Goal: Information Seeking & Learning: Learn about a topic

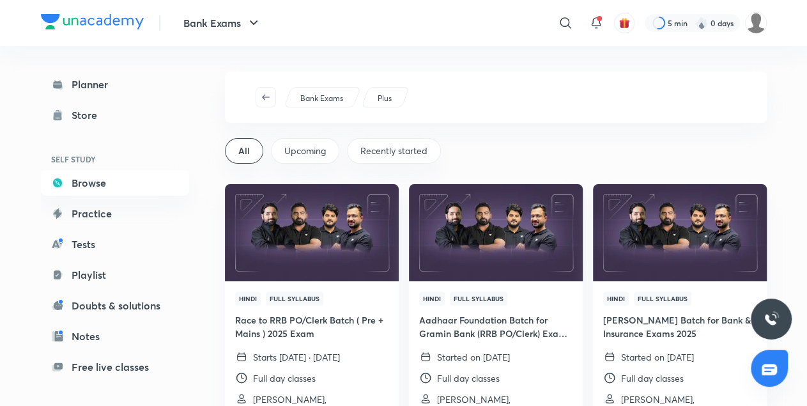
scroll to position [107, 0]
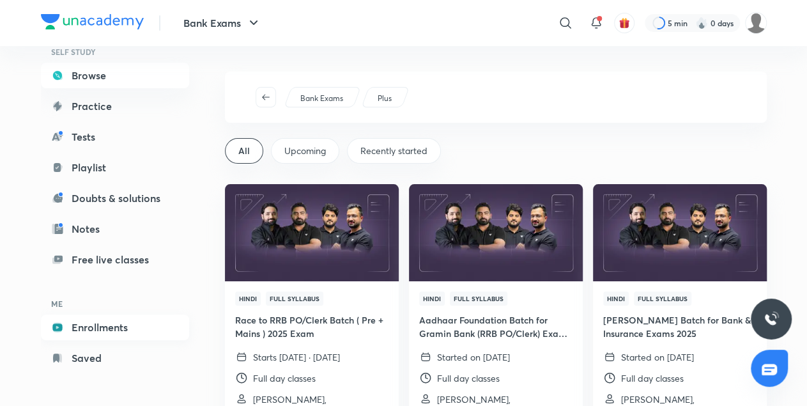
click at [102, 324] on link "Enrollments" at bounding box center [115, 328] width 148 height 26
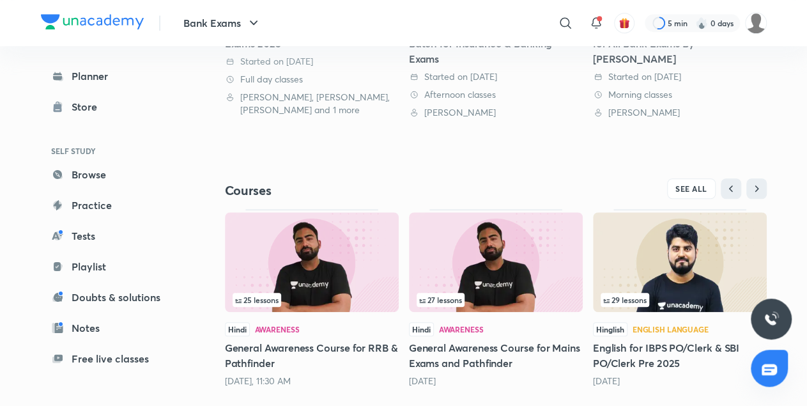
scroll to position [471, 0]
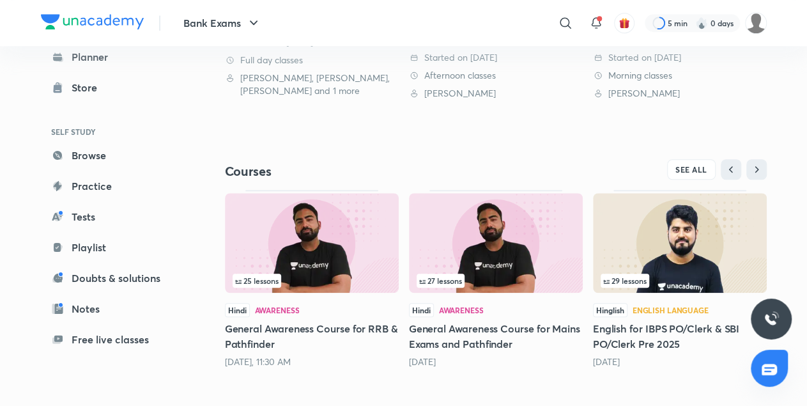
click at [350, 328] on h5 "General Awareness Course for RRB & Pathfinder" at bounding box center [312, 336] width 174 height 31
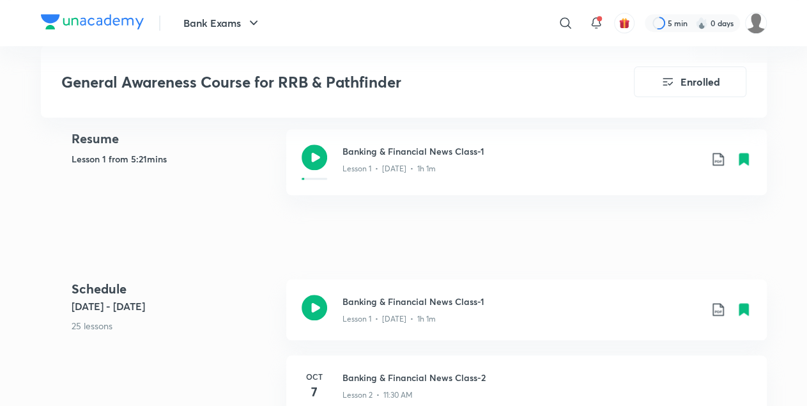
scroll to position [513, 0]
click at [488, 159] on h3 "Banking & Financial News Class-1" at bounding box center [522, 151] width 358 height 13
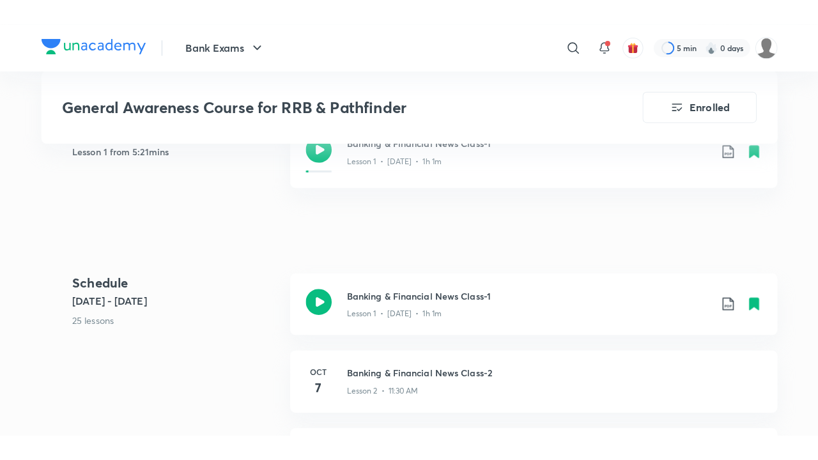
scroll to position [579, 0]
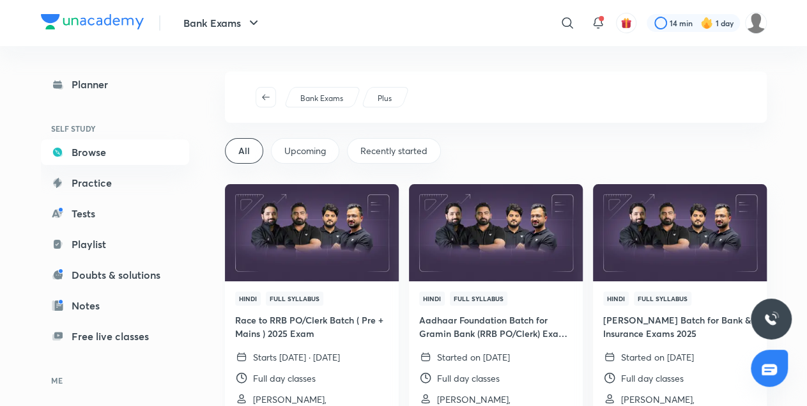
click at [348, 214] on img at bounding box center [311, 232] width 177 height 99
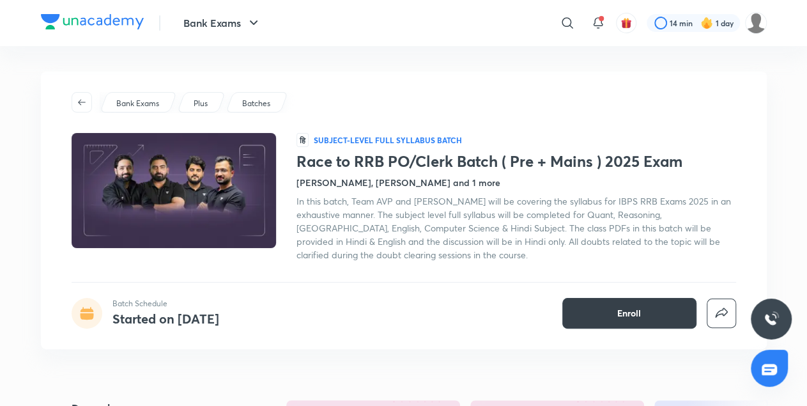
click at [651, 316] on button "Enroll" at bounding box center [630, 313] width 134 height 31
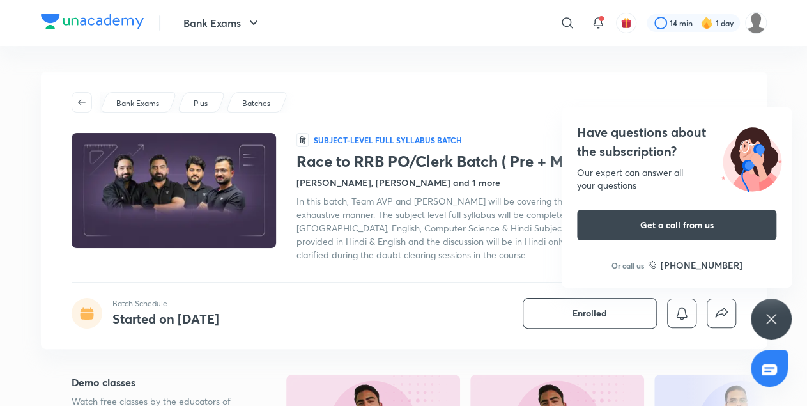
click at [779, 305] on div "Have questions about the subscription? Our expert can answer all your questions…" at bounding box center [771, 319] width 41 height 41
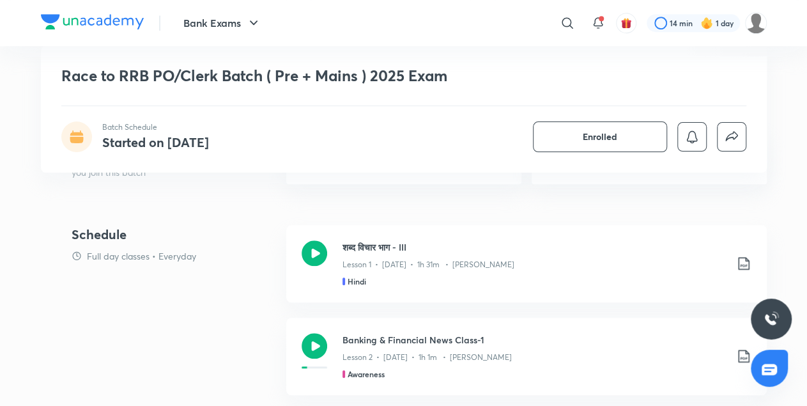
scroll to position [492, 0]
click at [392, 271] on p "Lesson 1 • Oct 6 • 1h 31m • Dipesh Kumar" at bounding box center [429, 266] width 172 height 12
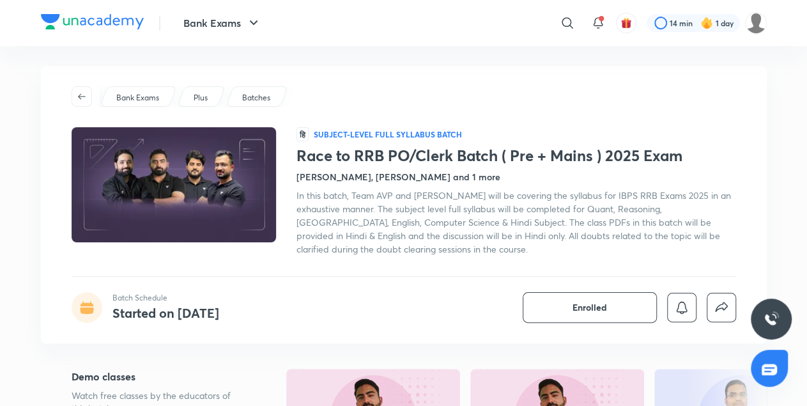
scroll to position [0, 0]
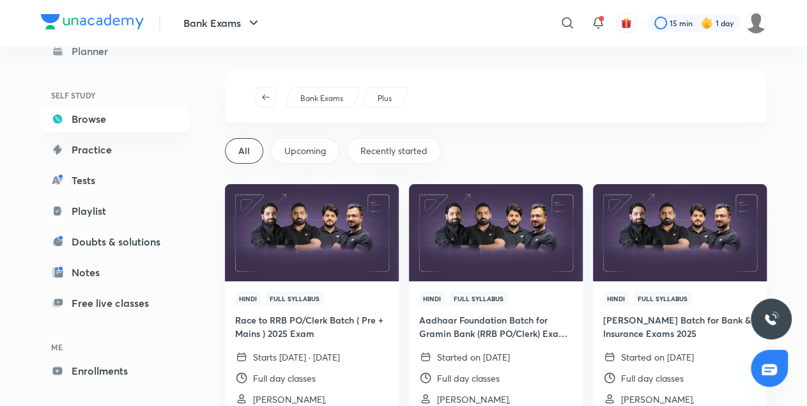
scroll to position [41, 0]
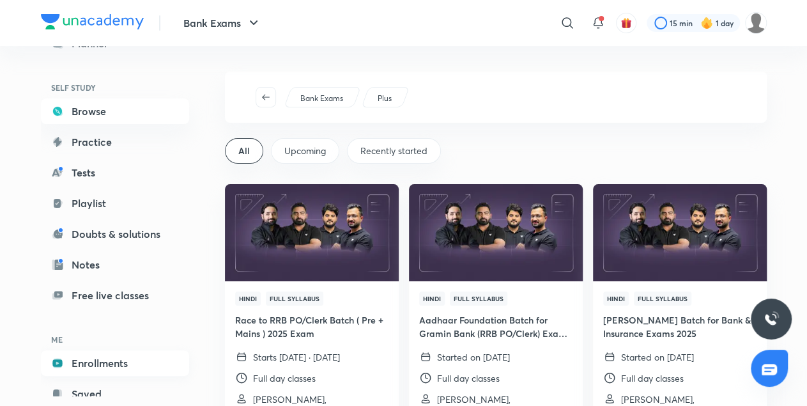
click at [111, 365] on link "Enrollments" at bounding box center [115, 363] width 148 height 26
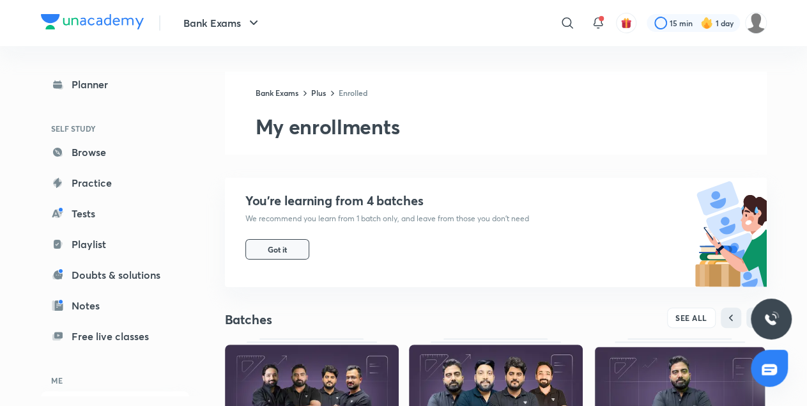
click at [267, 252] on button "Got it" at bounding box center [277, 249] width 64 height 20
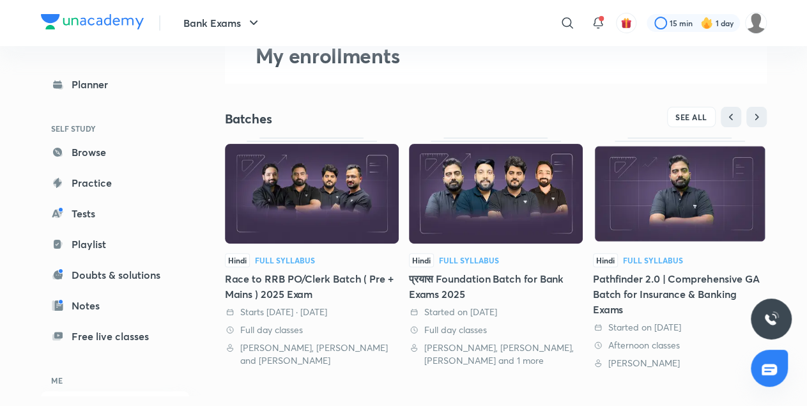
scroll to position [72, 0]
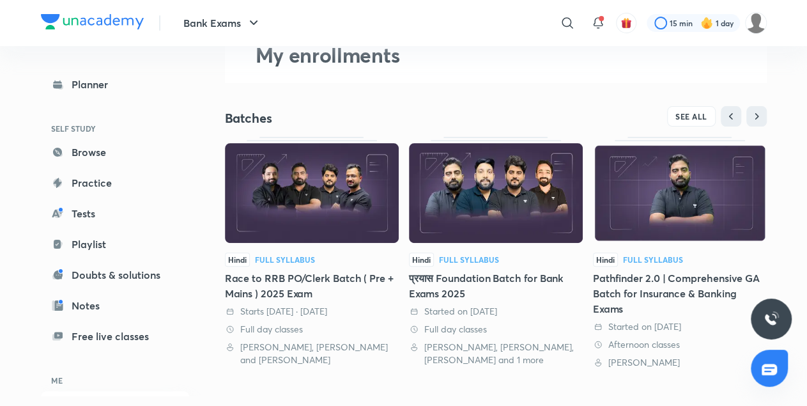
click at [501, 307] on div "Started on 30 Apr 2025" at bounding box center [496, 311] width 174 height 13
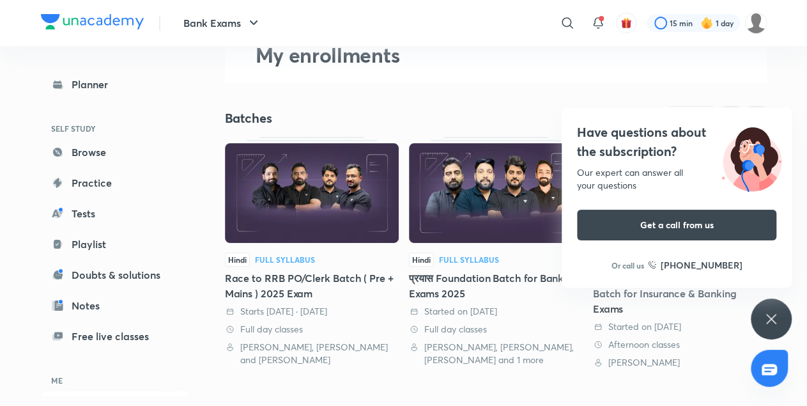
click at [767, 318] on icon at bounding box center [771, 318] width 15 height 15
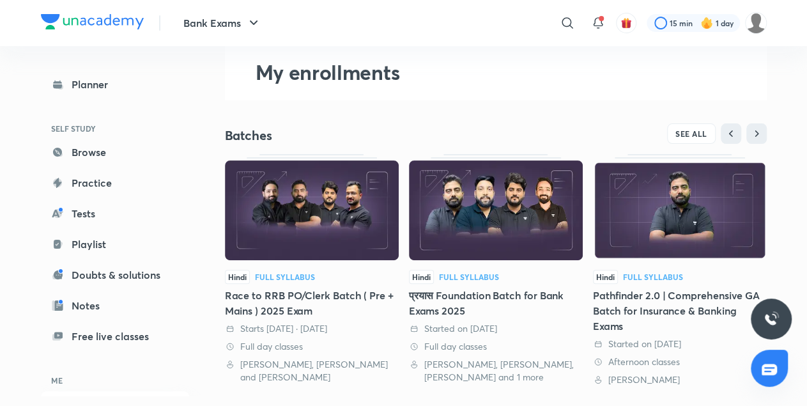
scroll to position [74, 0]
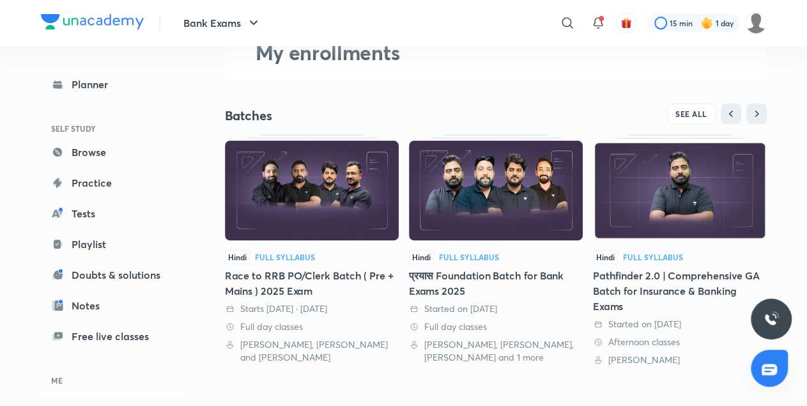
click at [506, 283] on div "प्रयास Foundation Batch for Bank Exams 2025" at bounding box center [496, 283] width 174 height 31
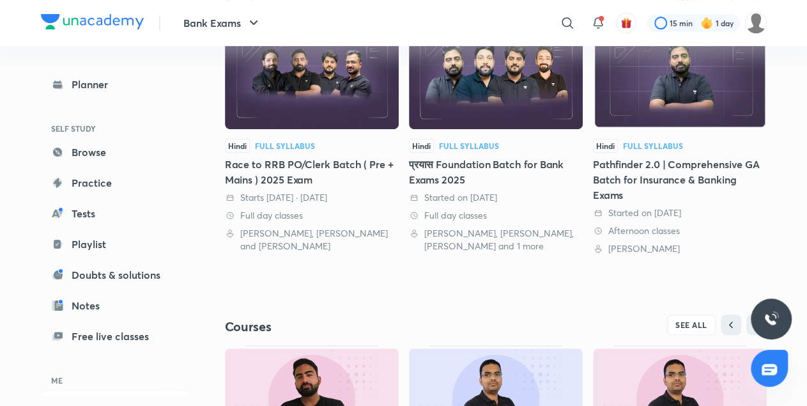
scroll to position [77, 0]
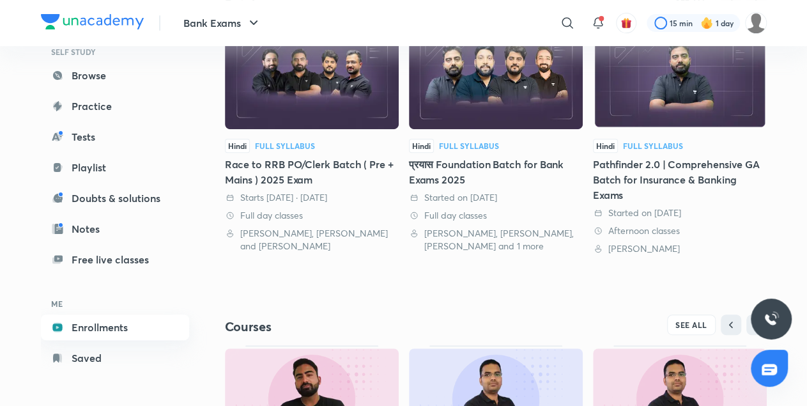
click at [80, 325] on link "Enrollments" at bounding box center [115, 328] width 148 height 26
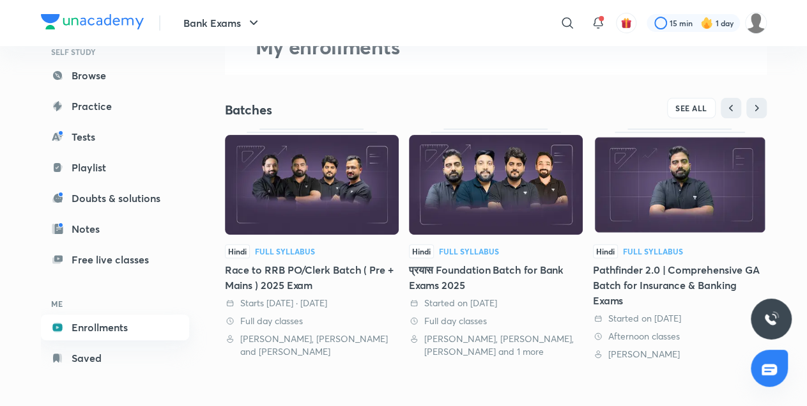
scroll to position [87, 0]
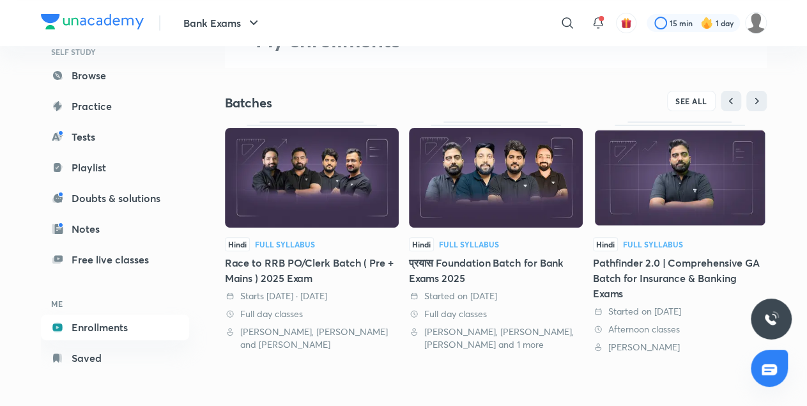
click at [492, 245] on div "Full Syllabus" at bounding box center [469, 244] width 60 height 8
click at [672, 240] on div "Full Syllabus" at bounding box center [653, 244] width 60 height 8
click at [15, 128] on div "Bank Exams ​ 15 min 1 day Planner SELF STUDY Browse Practice Tests Playlist Dou…" at bounding box center [403, 279] width 807 height 732
click at [0, 221] on div "Bank Exams ​ 15 min 1 day Planner SELF STUDY Browse Practice Tests Playlist Dou…" at bounding box center [403, 279] width 807 height 732
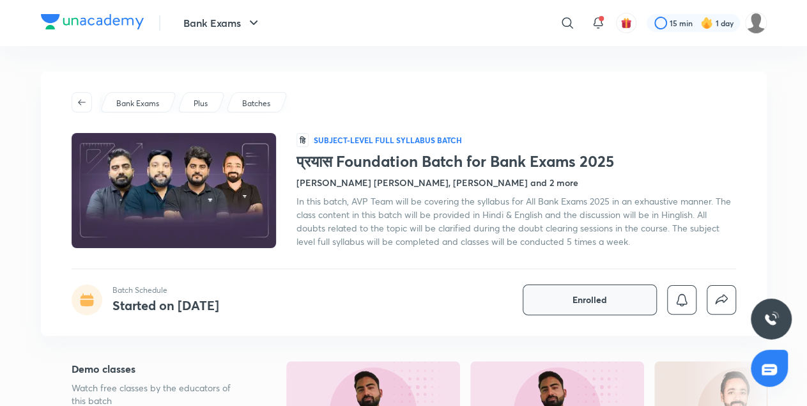
click at [601, 302] on span "Enrolled" at bounding box center [590, 299] width 35 height 13
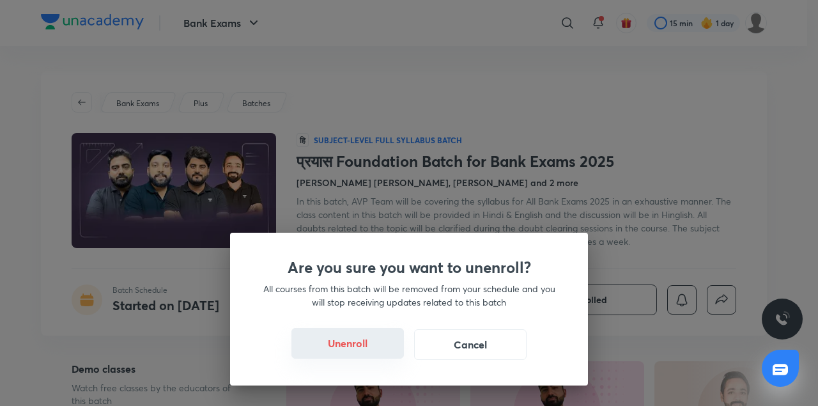
click at [339, 346] on button "Unenroll" at bounding box center [348, 343] width 113 height 31
